Goal: Communication & Community: Answer question/provide support

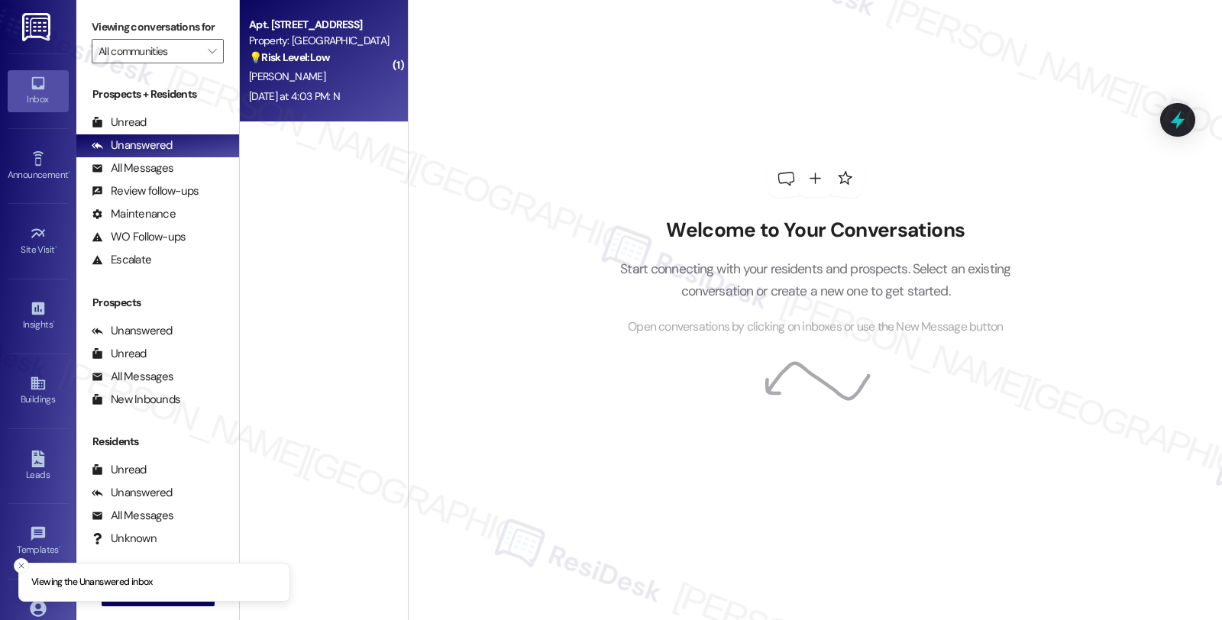
click at [296, 76] on div "[PERSON_NAME]" at bounding box center [320, 76] width 144 height 19
click at [331, 56] on div "💡 Risk Level: Low The provided message is empty. Without any content, it defaul…" at bounding box center [319, 58] width 141 height 16
click at [1087, 311] on div "Welcome to Your Conversations Start connecting with your residents and prospect…" at bounding box center [815, 310] width 814 height 620
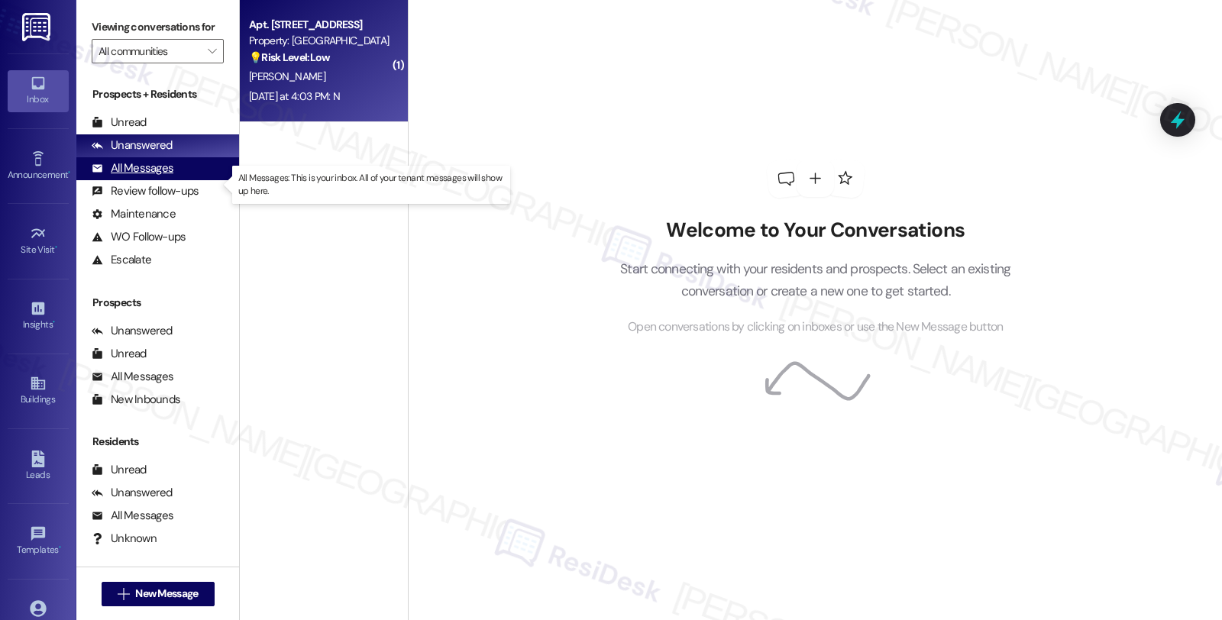
click at [174, 180] on div "All Messages (undefined)" at bounding box center [157, 168] width 163 height 23
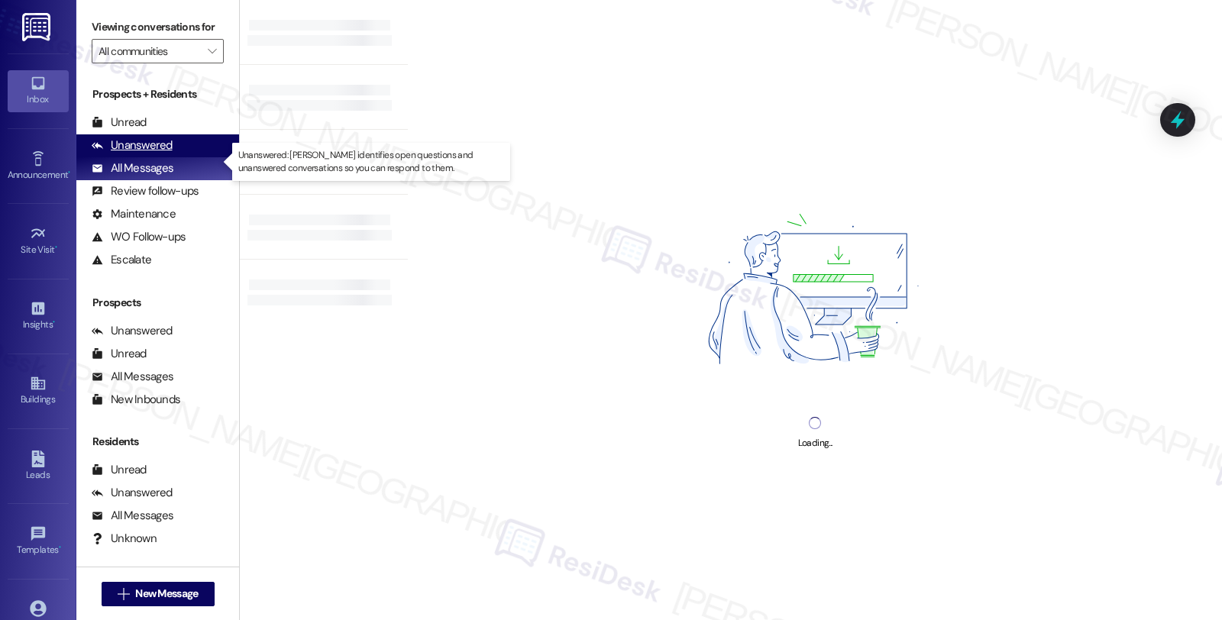
click at [191, 157] on div "Unanswered (0)" at bounding box center [157, 145] width 163 height 23
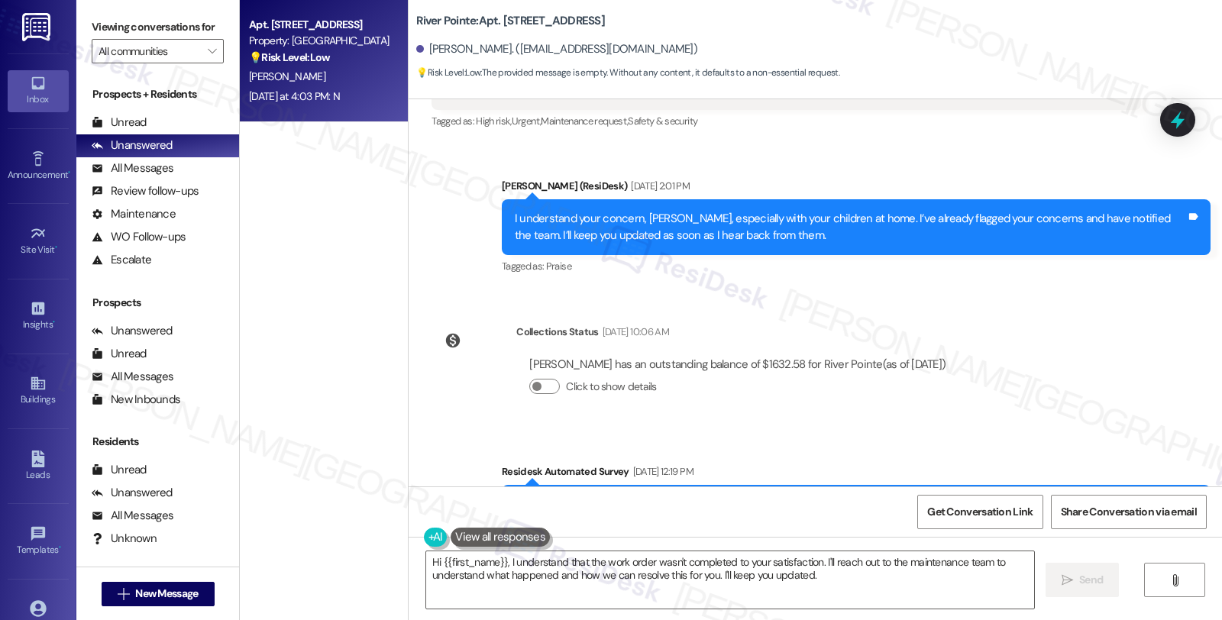
scroll to position [9139, 0]
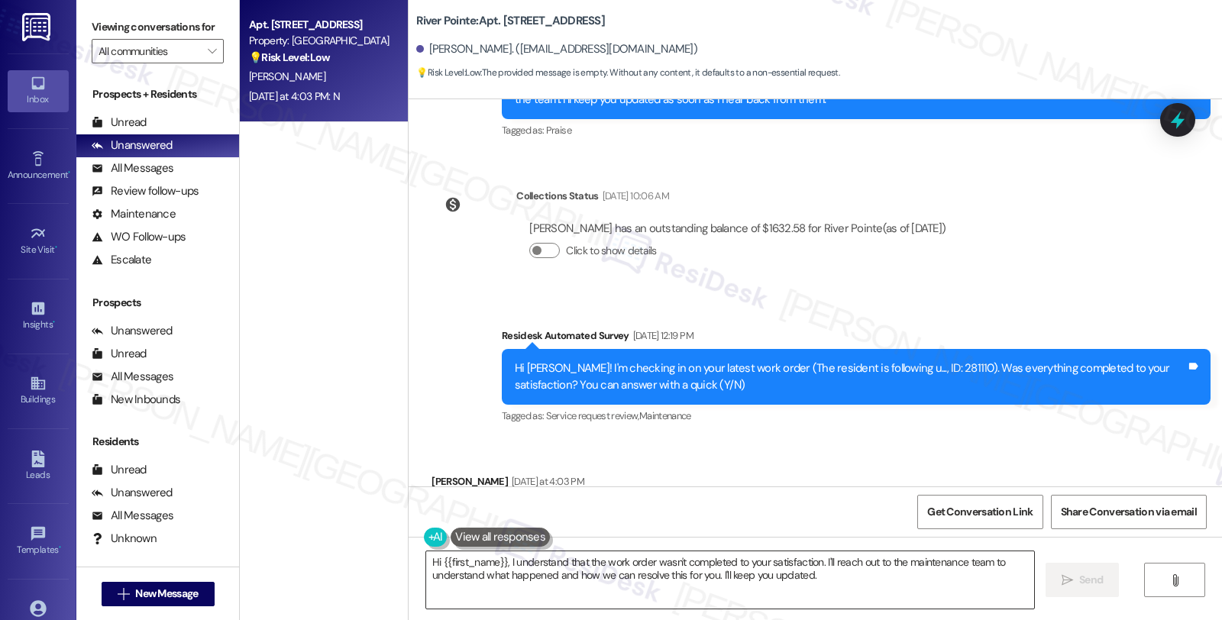
click at [829, 579] on textarea "Hi {{first_name}}, I understand that the work order wasn't completed to your sa…" at bounding box center [730, 580] width 608 height 57
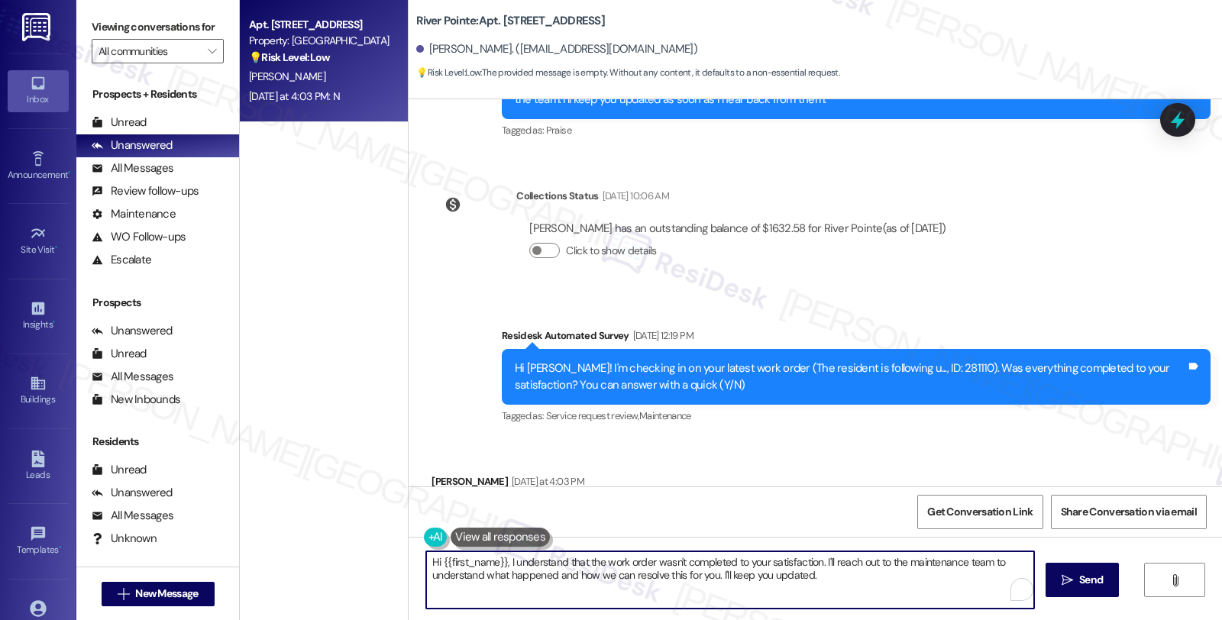
drag, startPoint x: 816, startPoint y: 558, endPoint x: 841, endPoint y: 584, distance: 35.7
click at [841, 584] on textarea "Hi {{first_name}}, I understand that the work order wasn't completed to your sa…" at bounding box center [730, 580] width 608 height 57
paste textarea "Can you please provide more details about what went wrong?"
type textarea "Hi {{first_name}}, I understand that the work order wasn't completed to your sa…"
click at [587, 569] on textarea "Hi {{first_name}}, I understand that the work order wasn't completed to your sa…" at bounding box center [728, 580] width 608 height 57
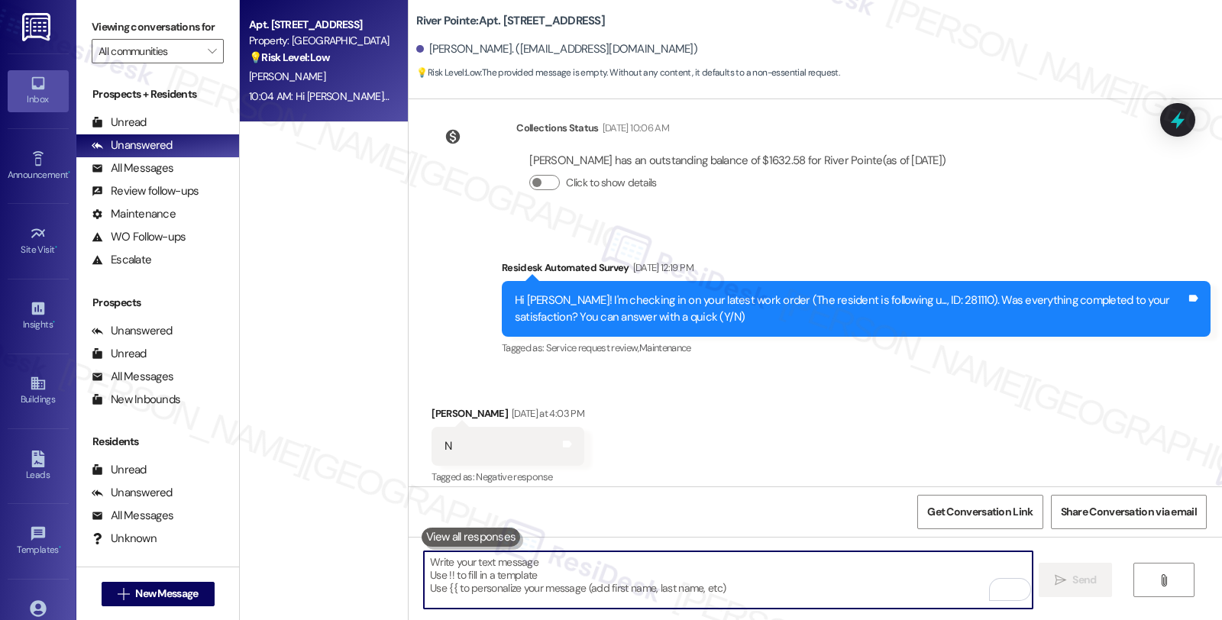
scroll to position [9245, 0]
